Goal: Find specific page/section: Find specific page/section

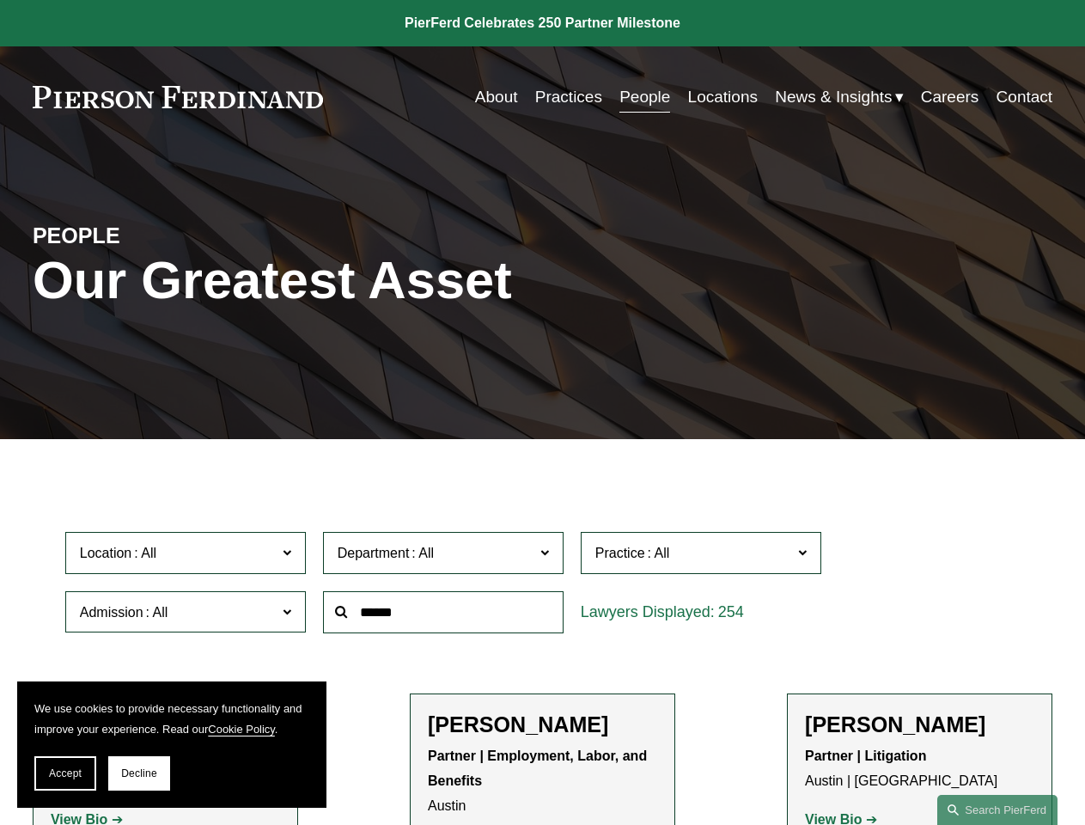
click at [65, 773] on span "Accept" at bounding box center [65, 773] width 33 height 12
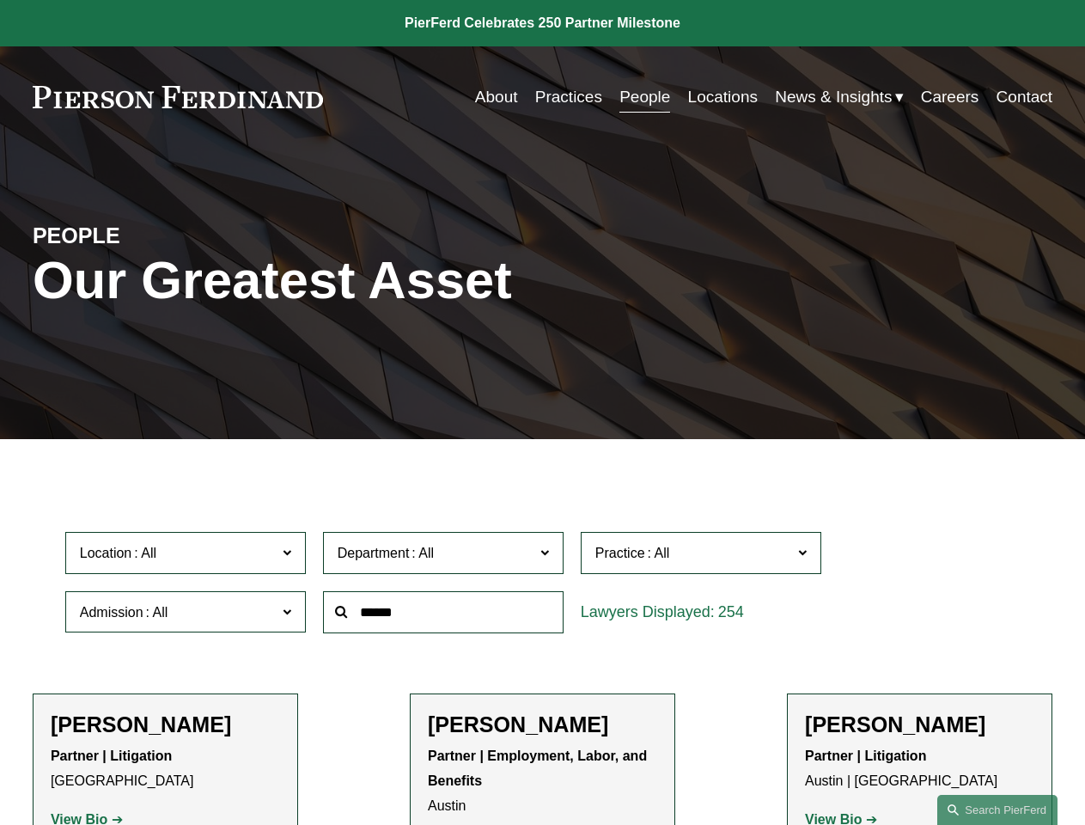
click at [139, 773] on p "Partner | Litigation [GEOGRAPHIC_DATA]" at bounding box center [165, 769] width 229 height 50
click at [542, 642] on div at bounding box center [443, 611] width 258 height 59
click at [542, 586] on div at bounding box center [443, 611] width 258 height 59
click at [186, 557] on span "Location" at bounding box center [178, 552] width 197 height 23
click at [444, 557] on span "Department" at bounding box center [436, 552] width 197 height 23
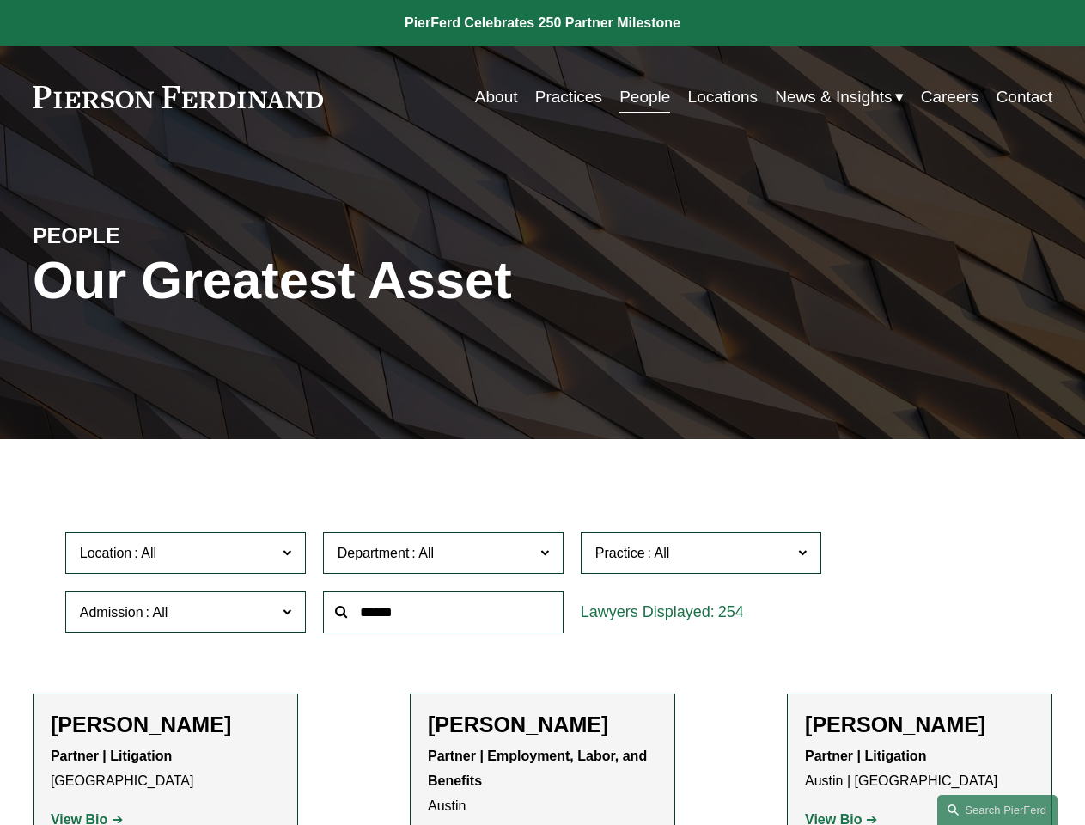
click at [702, 557] on span "Practice" at bounding box center [693, 552] width 197 height 23
click at [0, 0] on link "All" at bounding box center [0, 0] width 0 height 0
click at [444, 616] on input "text" at bounding box center [443, 612] width 241 height 42
